Goal: Navigation & Orientation: Go to known website

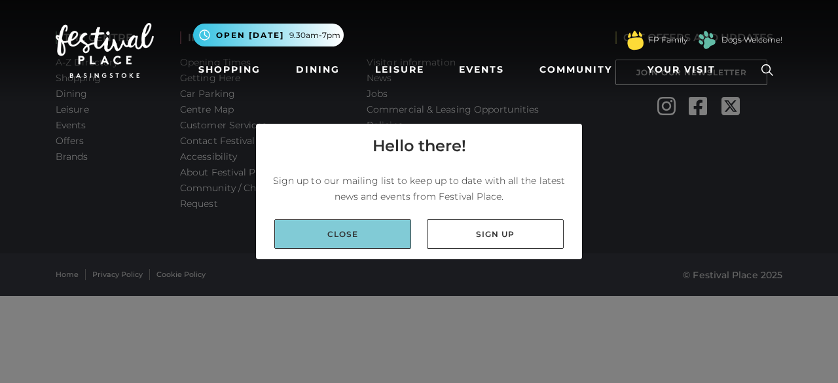
click at [384, 229] on link "Close" at bounding box center [342, 233] width 137 height 29
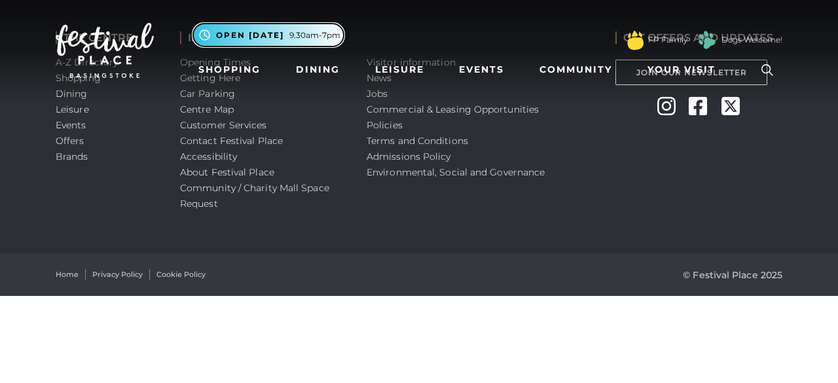
click at [276, 36] on span "Open [DATE]" at bounding box center [250, 35] width 68 height 12
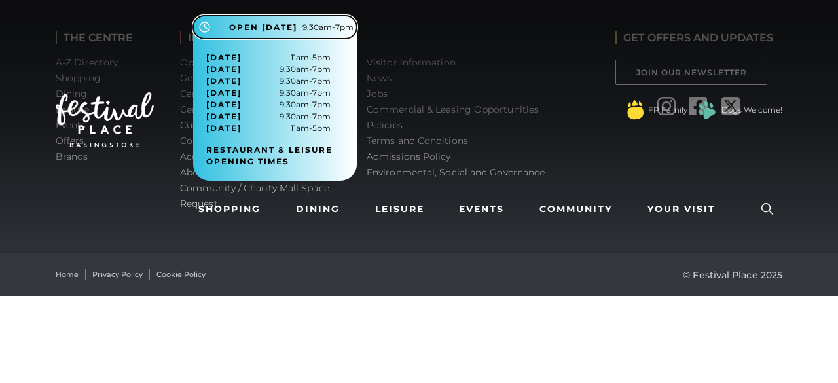
click at [299, 23] on span "Open today 9.30am-7pm" at bounding box center [291, 28] width 124 height 12
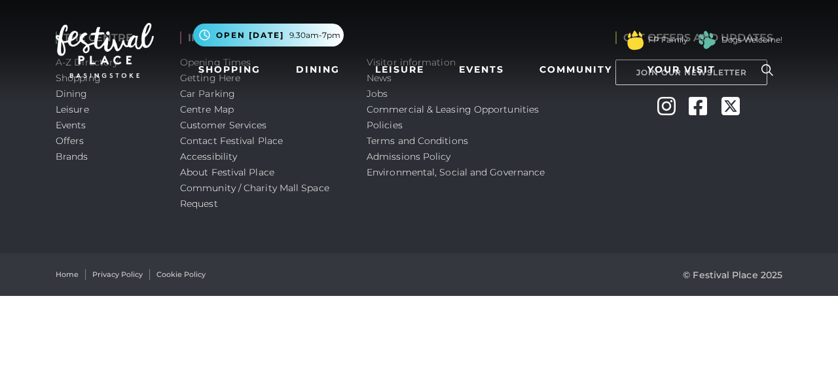
click at [375, 92] on nav "Toggle navigation .st5{fill:none;stroke:#FFFFFF;stroke-width:2.29;stroke-miterl…" at bounding box center [419, 50] width 838 height 101
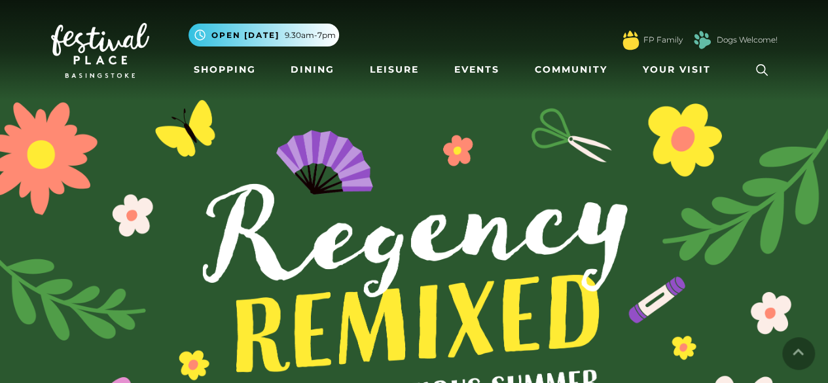
drag, startPoint x: 837, startPoint y: 27, endPoint x: 813, endPoint y: -7, distance: 40.9
